Goal: Information Seeking & Learning: Learn about a topic

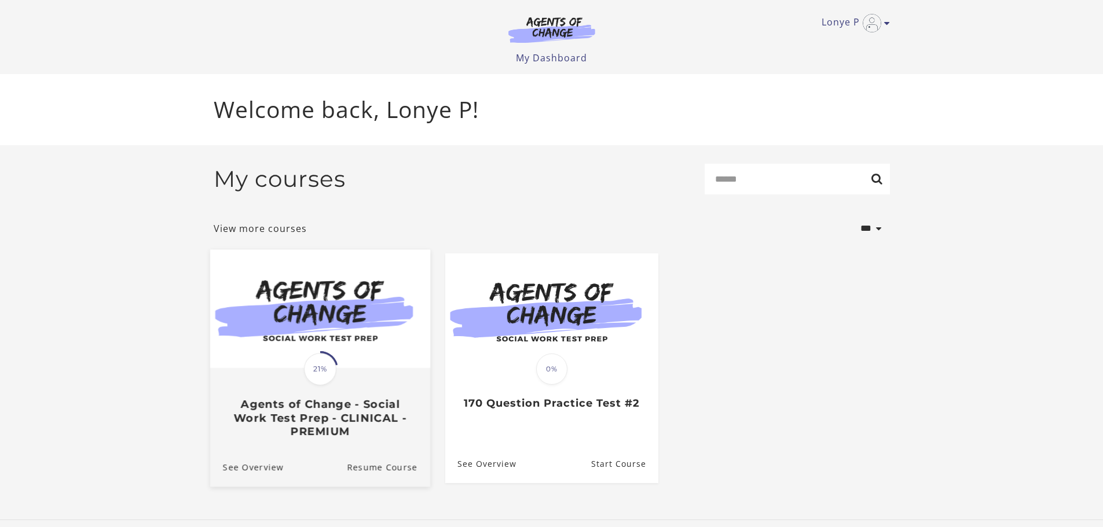
click at [311, 314] on img at bounding box center [320, 308] width 220 height 119
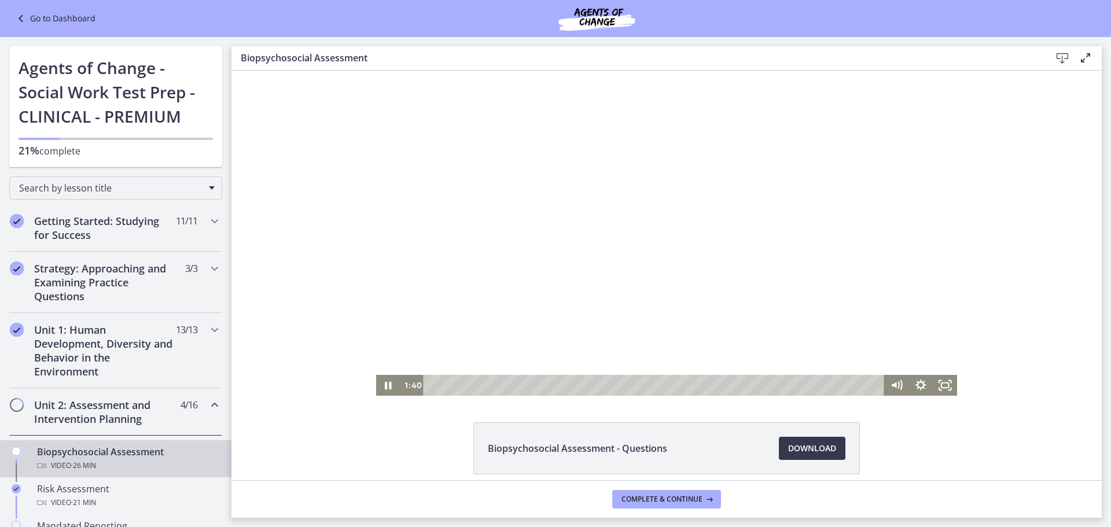
click at [604, 213] on div at bounding box center [667, 233] width 582 height 325
